Goal: Transaction & Acquisition: Download file/media

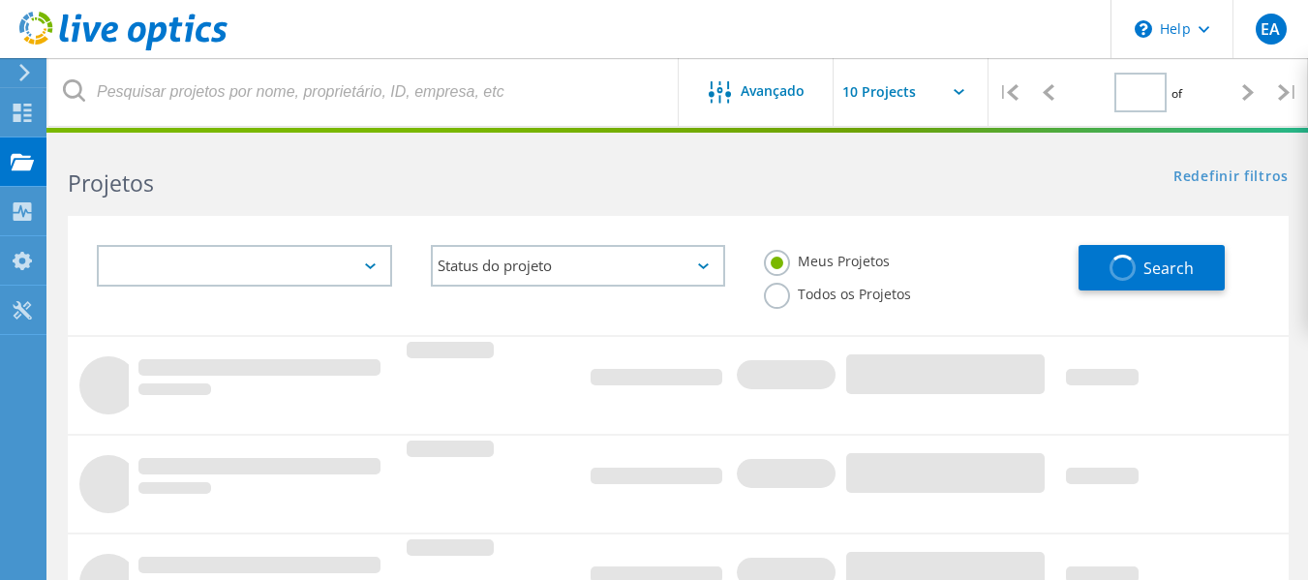
type input "1"
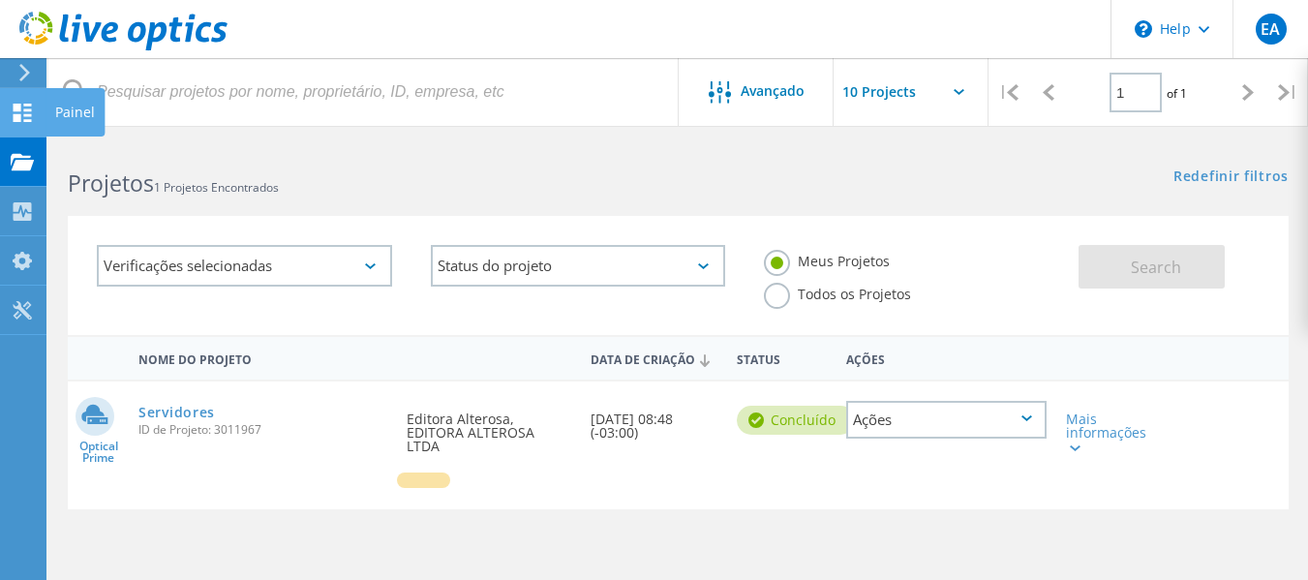
click at [18, 107] on use at bounding box center [23, 113] width 18 height 18
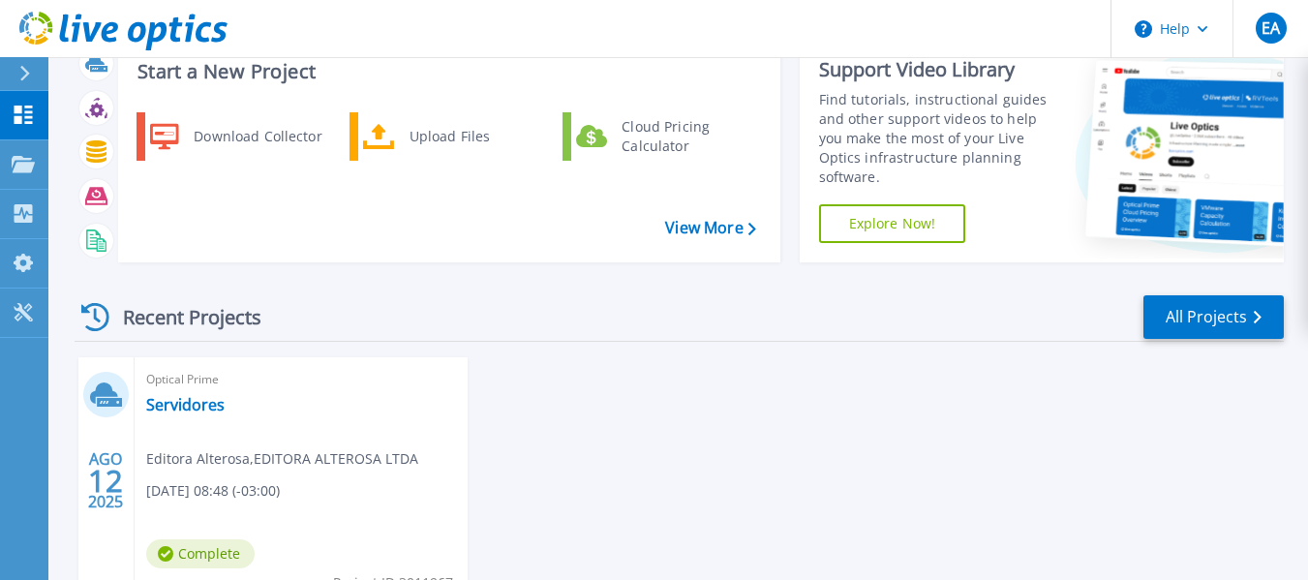
scroll to position [97, 0]
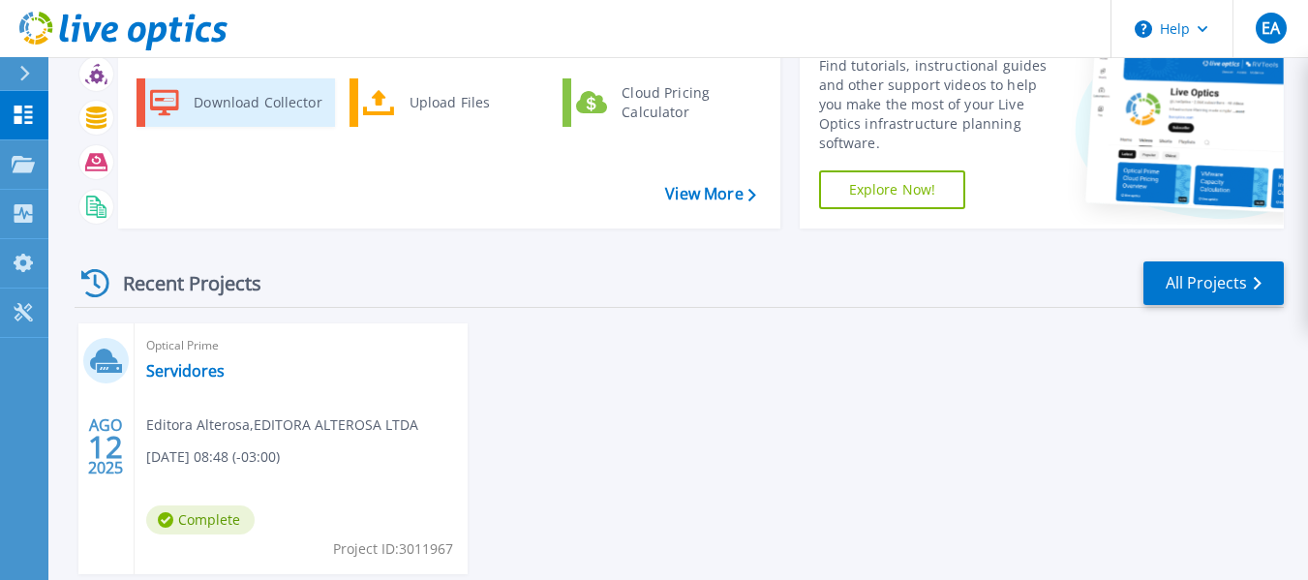
click at [273, 111] on div "Download Collector" at bounding box center [257, 102] width 146 height 39
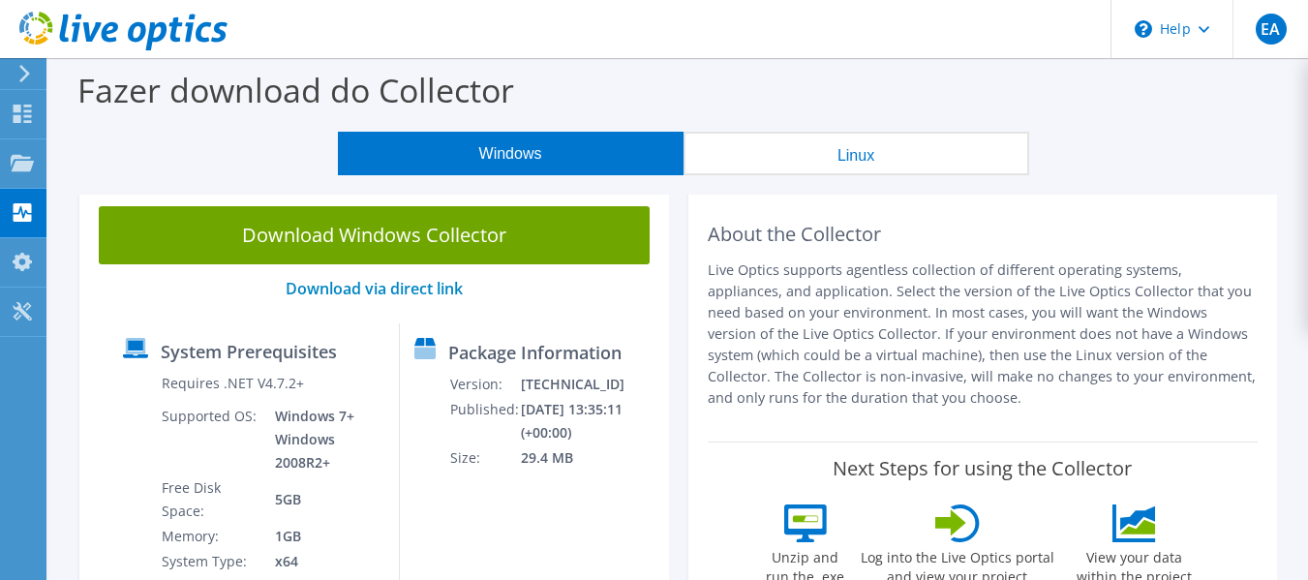
click at [902, 152] on button "Linux" at bounding box center [857, 154] width 346 height 44
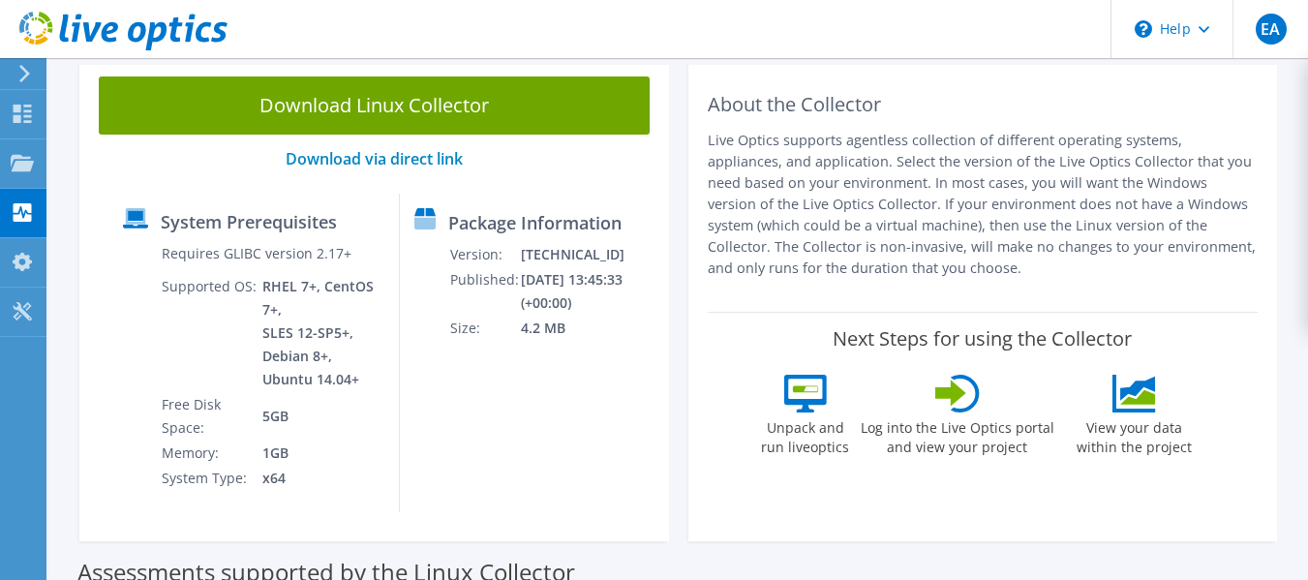
scroll to position [97, 0]
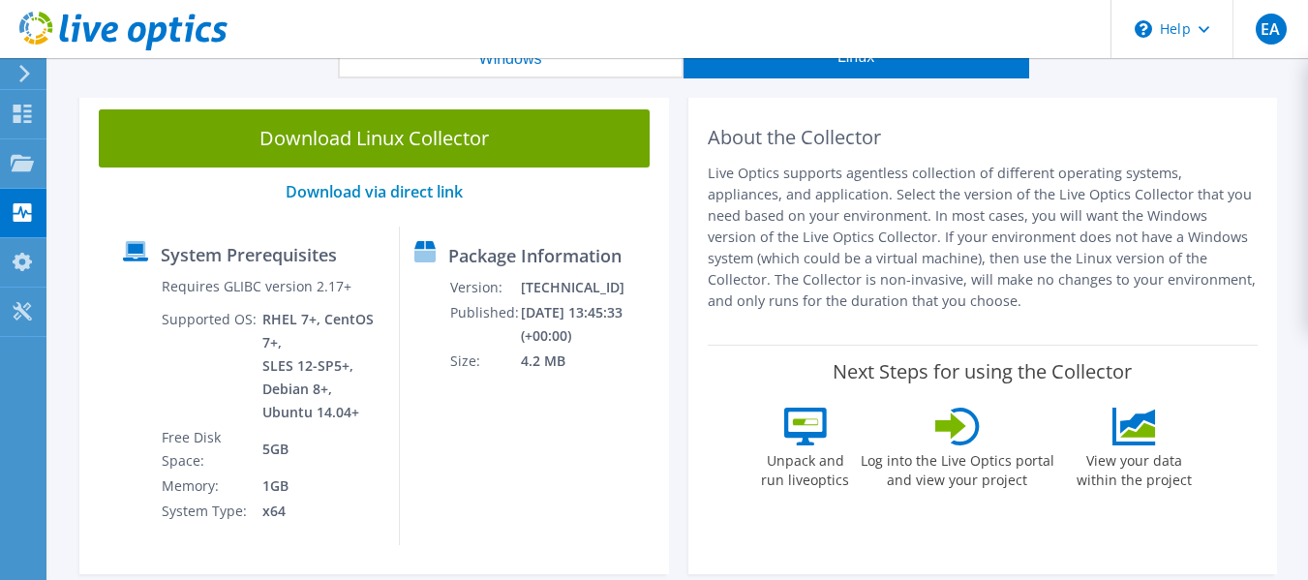
click at [515, 77] on button "Windows" at bounding box center [511, 57] width 346 height 44
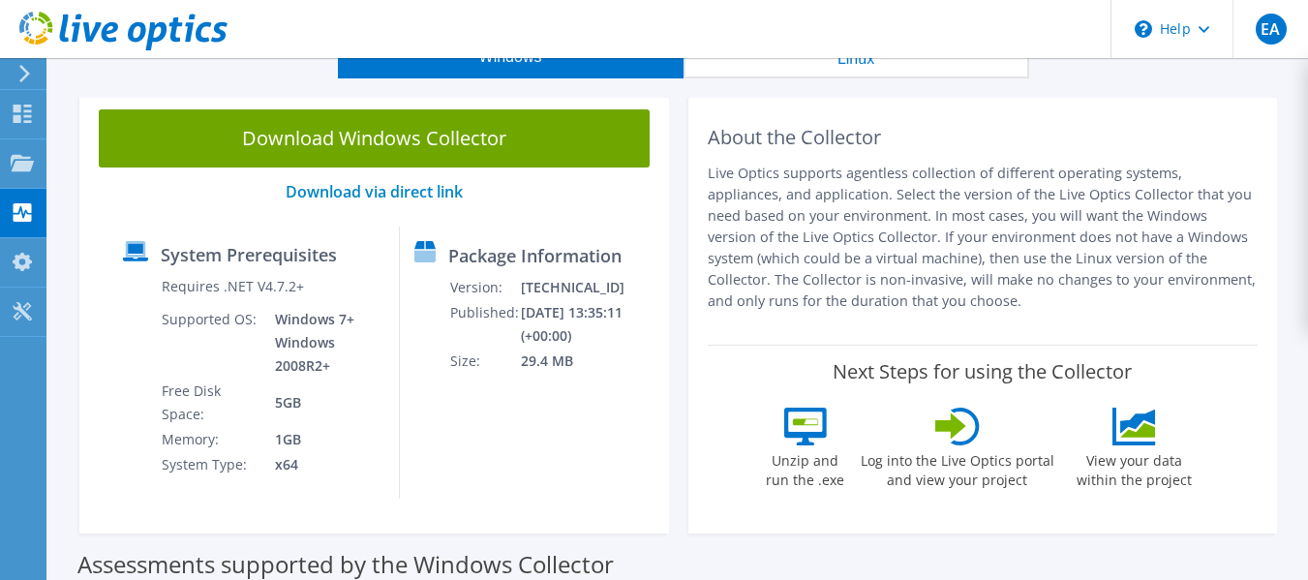
scroll to position [0, 0]
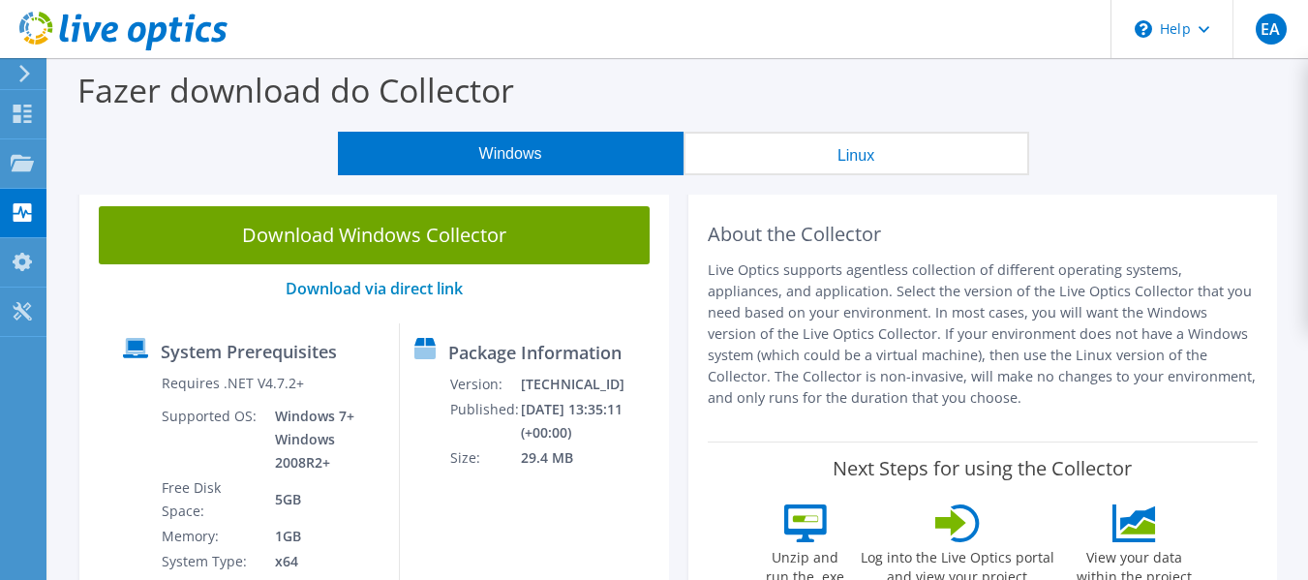
click at [884, 160] on button "Linux" at bounding box center [857, 154] width 346 height 44
